Goal: Find specific page/section: Find specific page/section

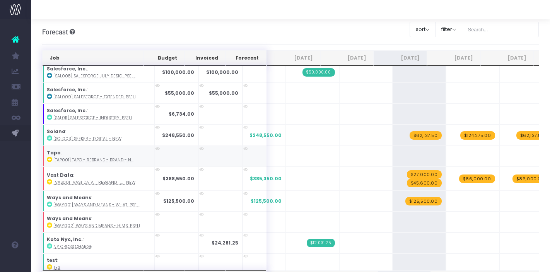
click at [62, 146] on span "Koto Forecast" at bounding box center [52, 148] width 19 height 14
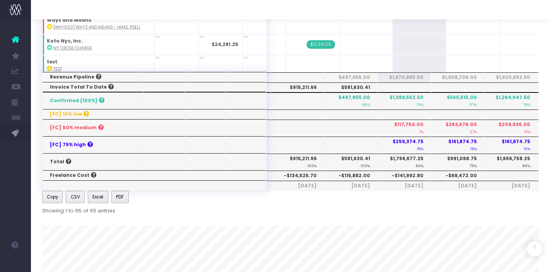
scroll to position [186, 0]
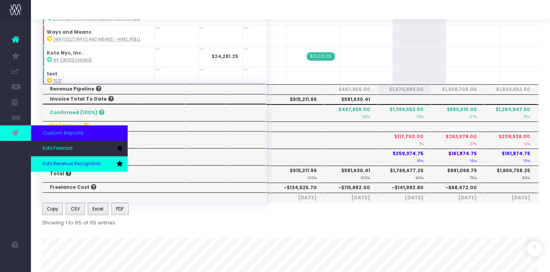
click at [52, 162] on span "Koto Revenue Recognition" at bounding box center [72, 163] width 58 height 7
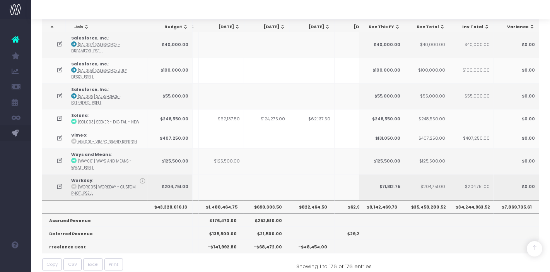
scroll to position [0, 267]
